Goal: Use online tool/utility: Use online tool/utility

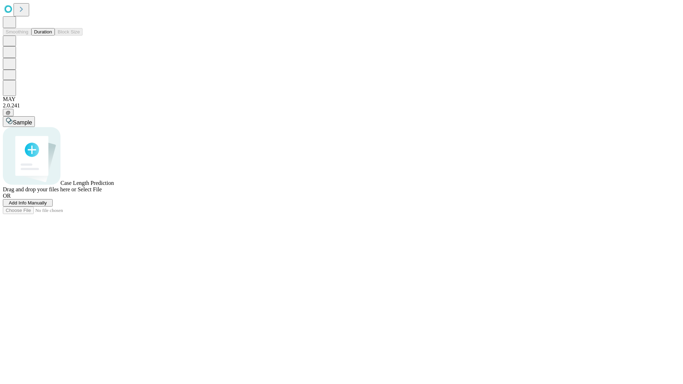
click at [52, 36] on button "Duration" at bounding box center [42, 31] width 23 height 7
click at [102, 192] on span "Select File" at bounding box center [90, 189] width 24 height 6
